Goal: Transaction & Acquisition: Purchase product/service

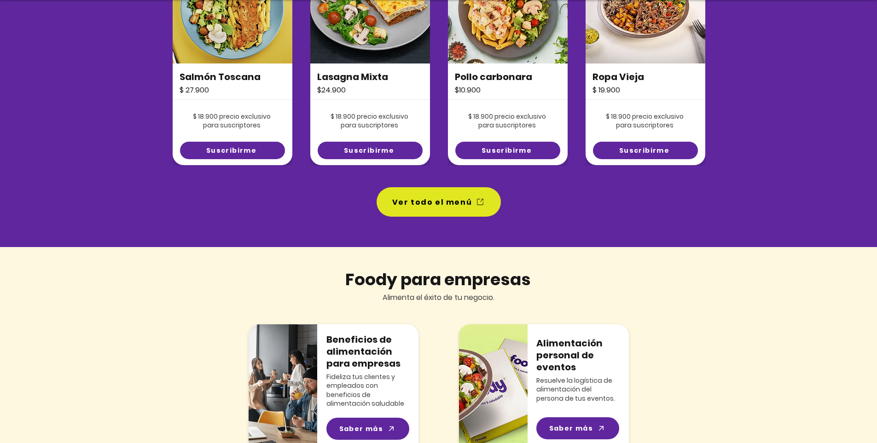
scroll to position [709, 0]
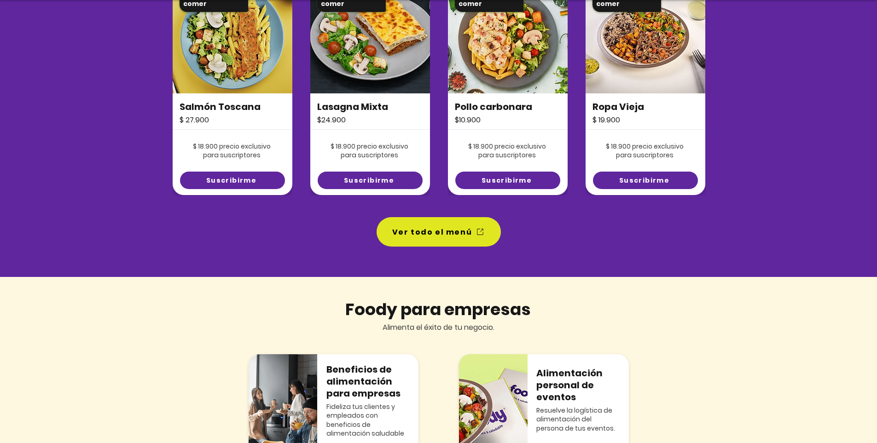
click at [449, 229] on span "Ver todo el menú" at bounding box center [431, 232] width 80 height 12
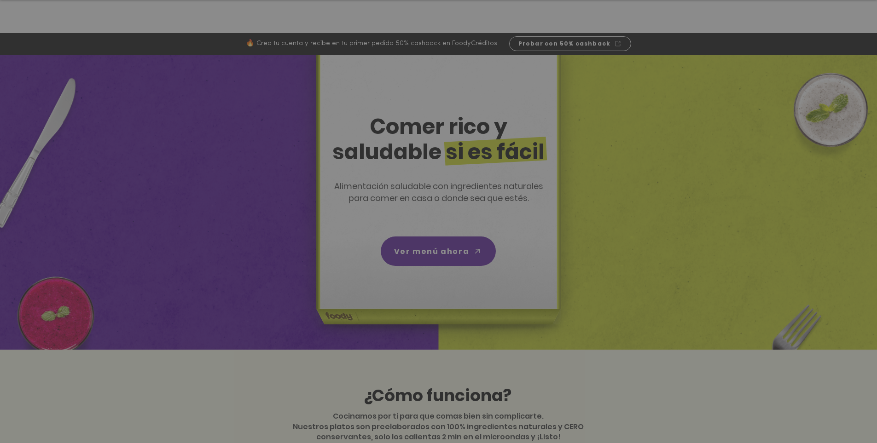
scroll to position [0, 0]
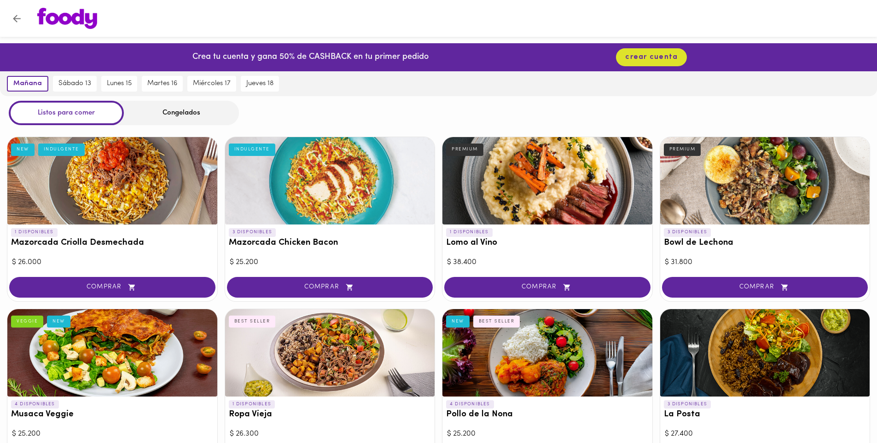
click at [190, 113] on div "Congelados" at bounding box center [181, 113] width 115 height 24
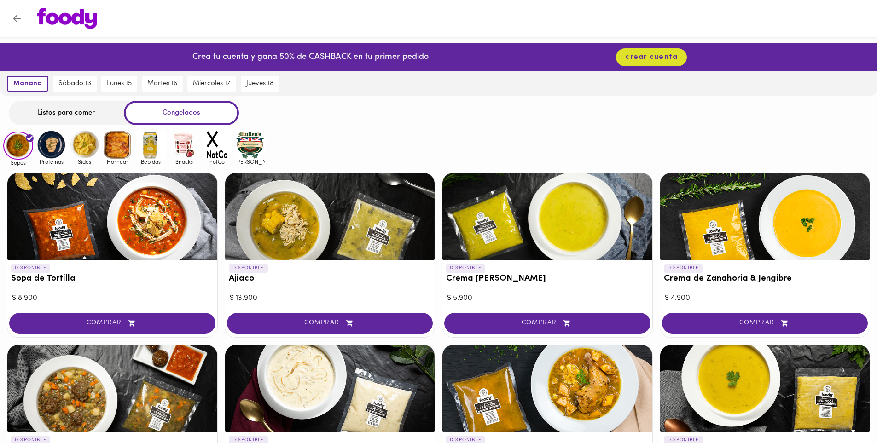
click at [189, 112] on div "Congelados" at bounding box center [181, 113] width 115 height 24
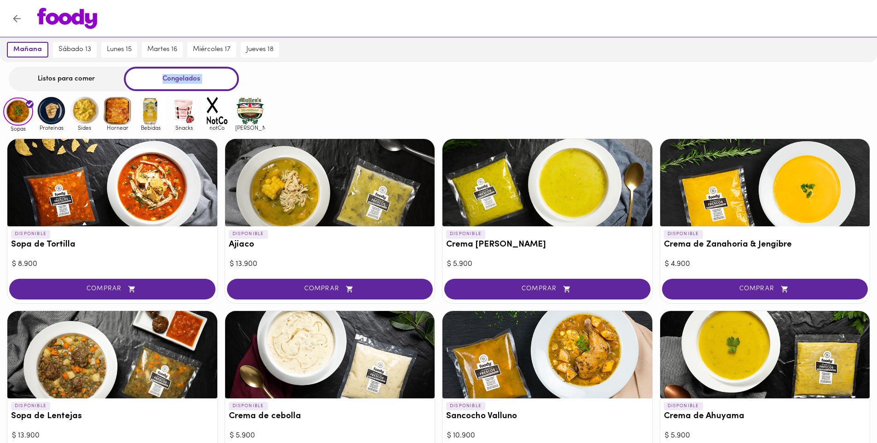
scroll to position [22, 0]
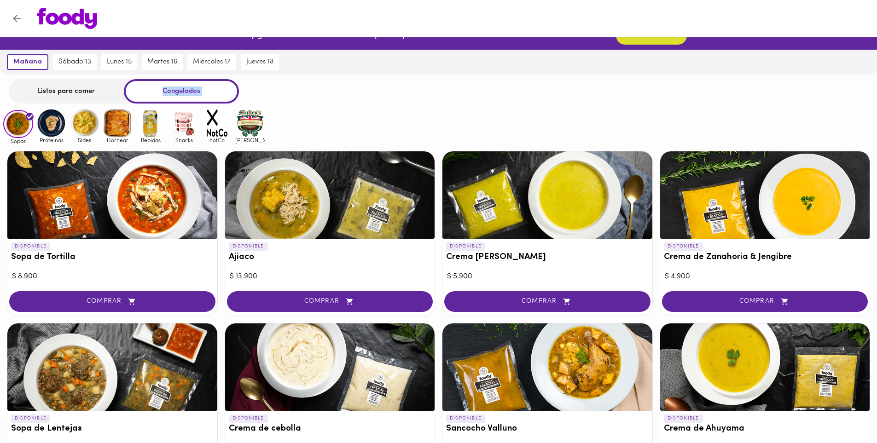
click at [53, 123] on img at bounding box center [51, 123] width 30 height 30
